Goal: Transaction & Acquisition: Subscribe to service/newsletter

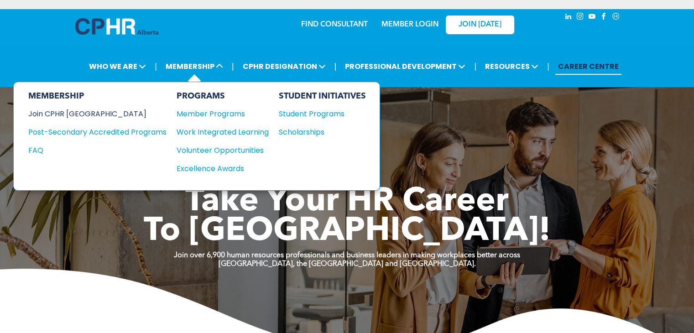
click at [67, 111] on div "Join CPHR [GEOGRAPHIC_DATA]" at bounding box center [90, 113] width 125 height 11
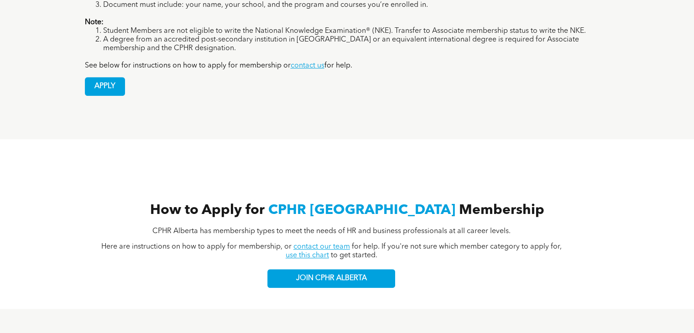
scroll to position [867, 0]
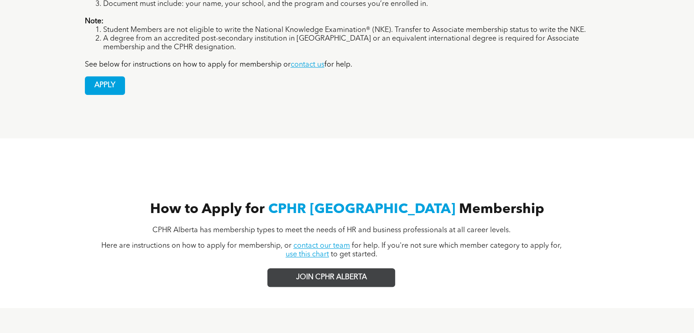
click at [319, 273] on span "JOIN CPHR ALBERTA" at bounding box center [331, 277] width 71 height 9
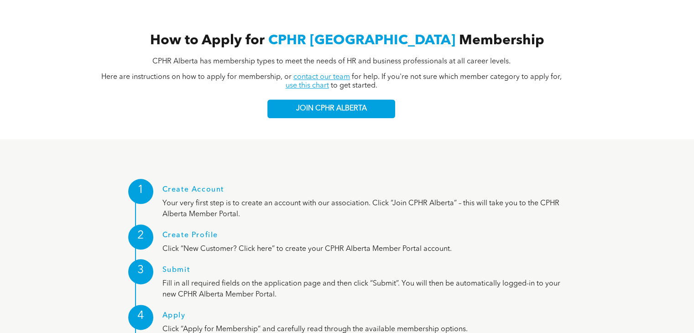
scroll to position [1049, 0]
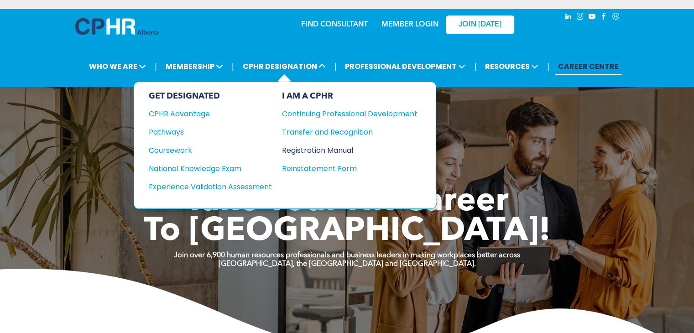
click at [306, 148] on div "Registration Manual" at bounding box center [343, 150] width 122 height 11
